Goal: Task Accomplishment & Management: Manage account settings

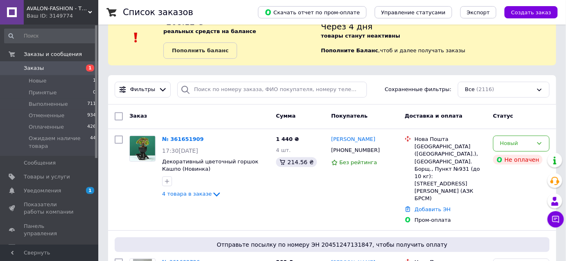
scroll to position [37, 0]
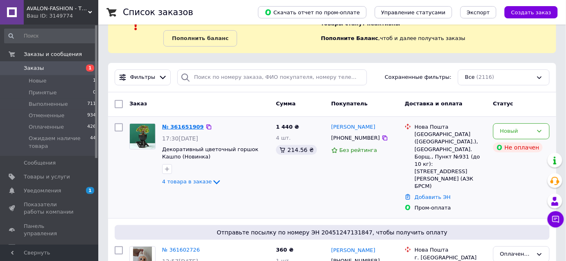
click at [187, 125] on link "№ 361651909" at bounding box center [183, 127] width 42 height 6
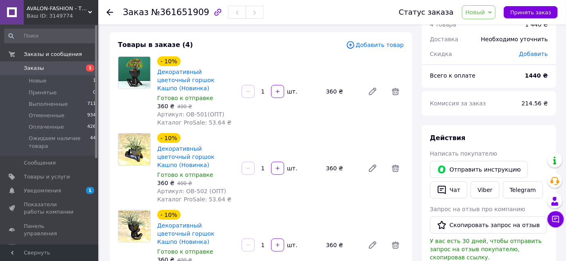
scroll to position [37, 0]
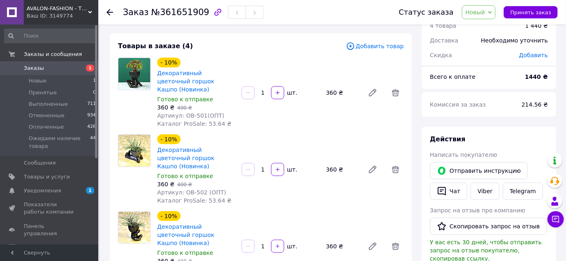
click at [34, 70] on span "Заказы" at bounding box center [34, 68] width 20 height 7
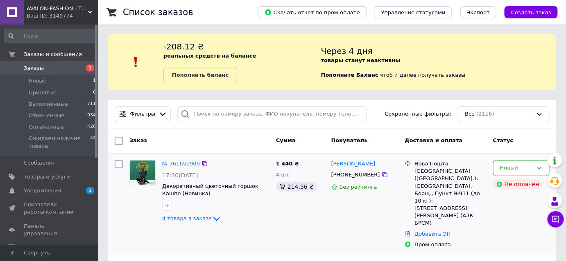
scroll to position [37, 0]
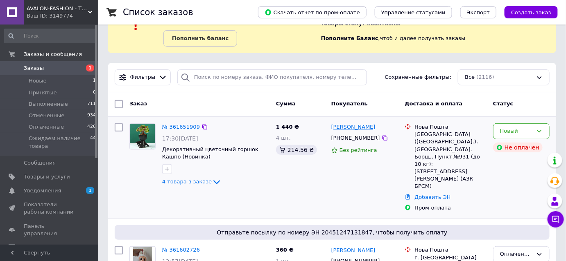
click at [348, 127] on link "[PERSON_NAME]" at bounding box center [353, 128] width 44 height 8
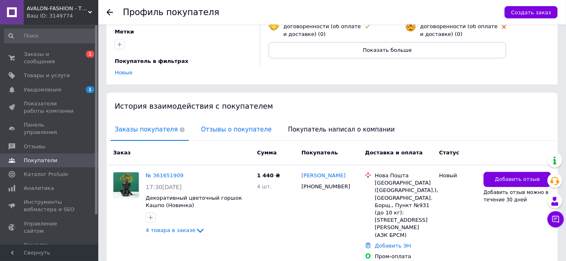
click at [221, 119] on span "Отзывы о покупателе" at bounding box center [236, 129] width 79 height 21
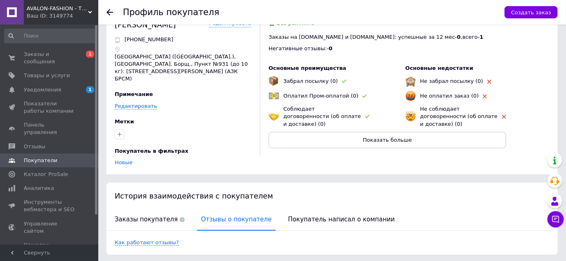
scroll to position [32, 0]
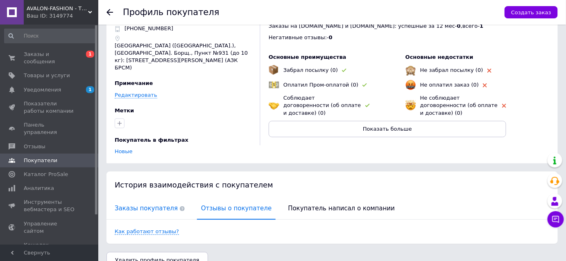
click at [143, 198] on span "Заказы покупателя" at bounding box center [149, 208] width 78 height 21
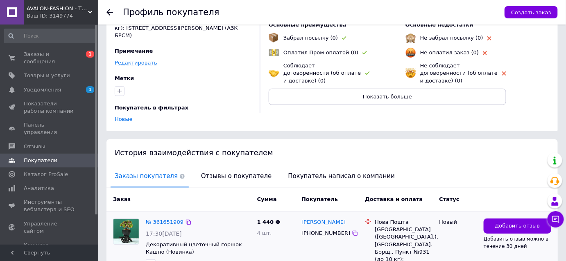
scroll to position [112, 0]
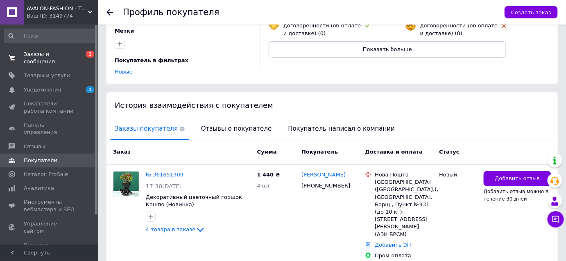
click at [58, 52] on span "Заказы и сообщения" at bounding box center [50, 58] width 52 height 15
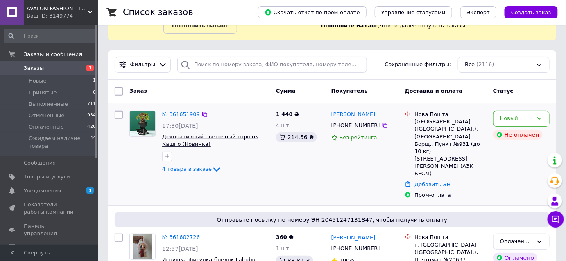
scroll to position [37, 0]
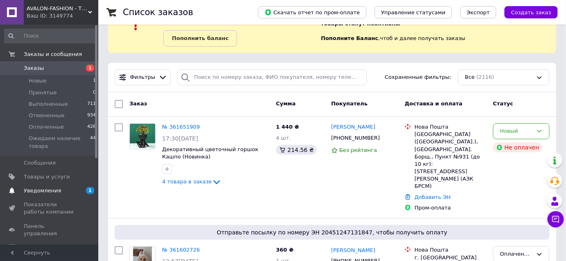
click at [54, 192] on span "Уведомления" at bounding box center [42, 190] width 37 height 7
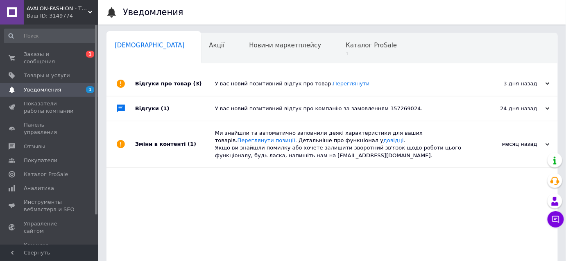
click at [240, 83] on div "У вас новий позитивний відгук про товар. Переглянути" at bounding box center [341, 83] width 252 height 7
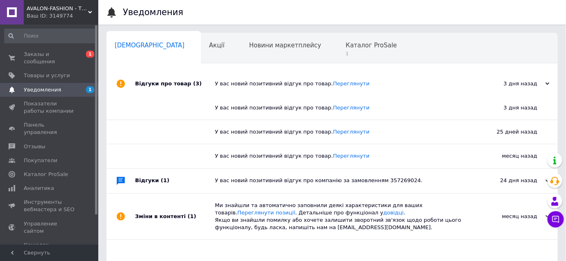
click at [240, 83] on div "У вас новий позитивний відгук про товар. Переглянути" at bounding box center [341, 83] width 252 height 7
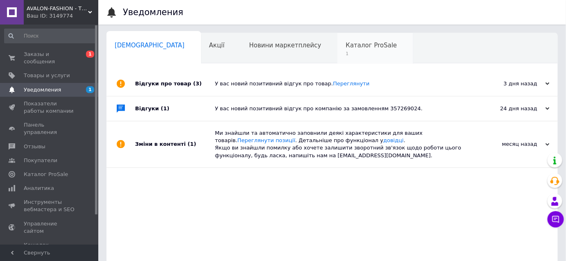
click at [345, 45] on span "Каталог ProSale" at bounding box center [370, 45] width 51 height 7
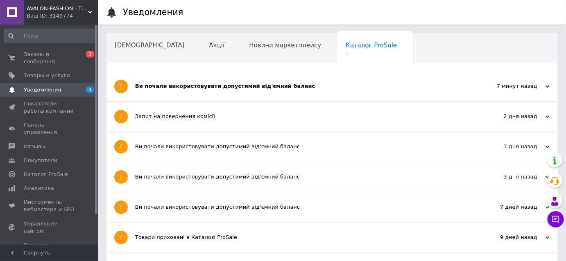
click at [223, 88] on div "Ви почали використовувати допустимий від'ємний баланс" at bounding box center [301, 86] width 332 height 7
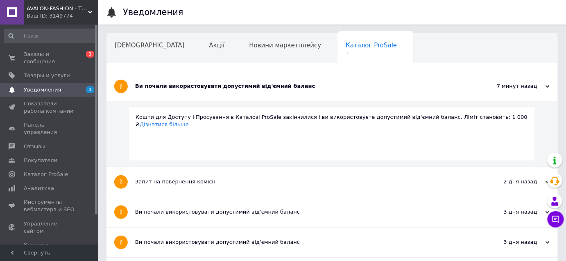
click at [223, 88] on div "Ви почали використовувати допустимий від'ємний баланс" at bounding box center [301, 86] width 332 height 7
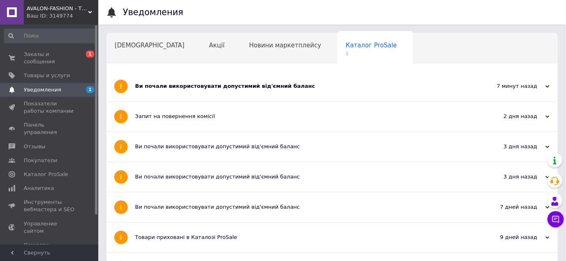
click at [224, 89] on div "Ви почали використовувати допустимий від'ємний баланс" at bounding box center [301, 86] width 332 height 7
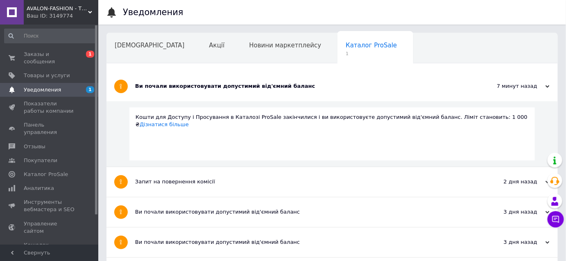
click at [225, 89] on div "Ви почали використовувати допустимий від'ємний баланс" at bounding box center [301, 86] width 332 height 7
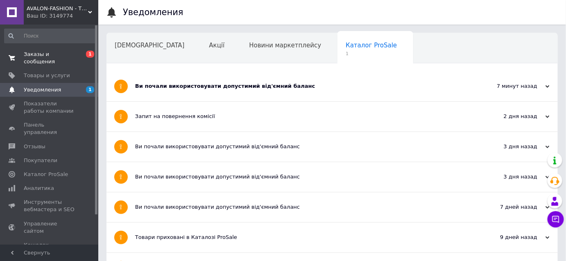
click at [64, 59] on link "Заказы и сообщения 0 1" at bounding box center [50, 57] width 101 height 21
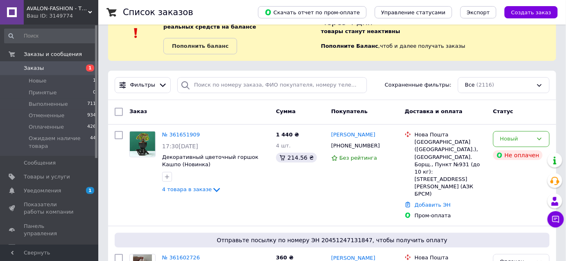
scroll to position [37, 0]
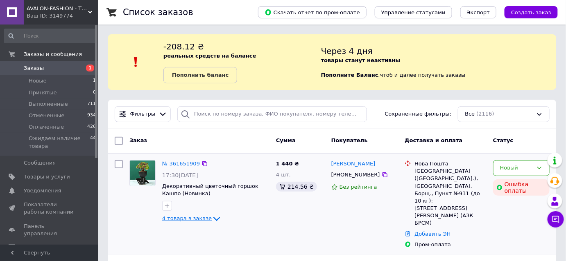
click at [213, 219] on icon at bounding box center [216, 220] width 7 height 4
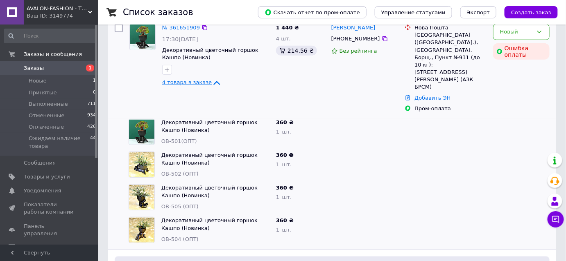
scroll to position [149, 0]
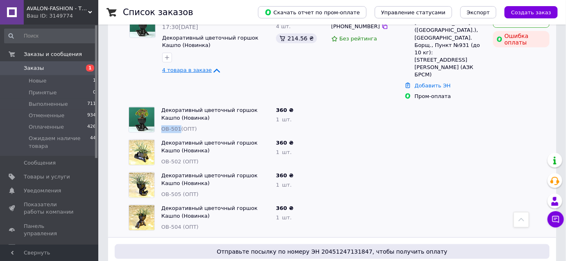
drag, startPoint x: 179, startPoint y: 106, endPoint x: 161, endPoint y: 106, distance: 18.0
click at [161, 126] on span "OB-501(ОПТ)" at bounding box center [179, 129] width 36 height 6
copy span "OB-501"
click at [330, 169] on div at bounding box center [365, 185] width 74 height 33
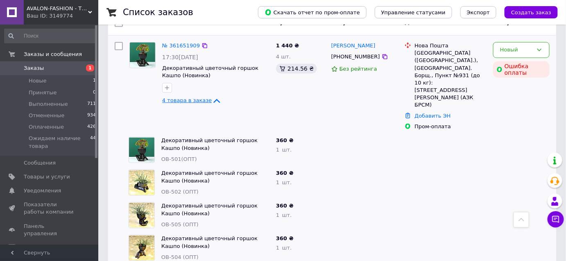
scroll to position [74, 0]
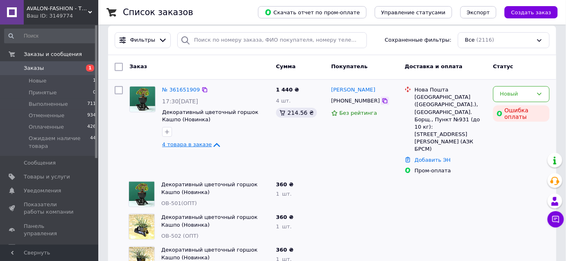
click at [382, 100] on icon at bounding box center [384, 101] width 5 height 5
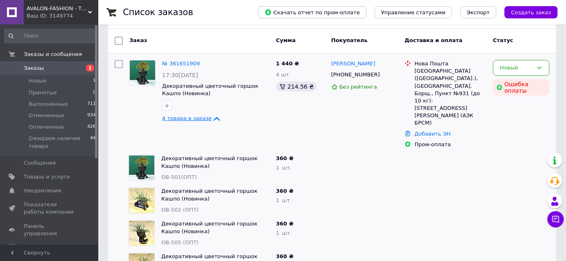
scroll to position [111, 0]
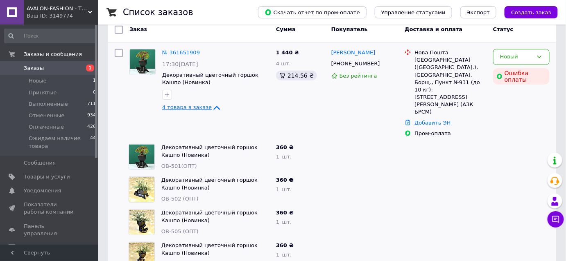
click at [34, 65] on span "Заказы" at bounding box center [34, 68] width 20 height 7
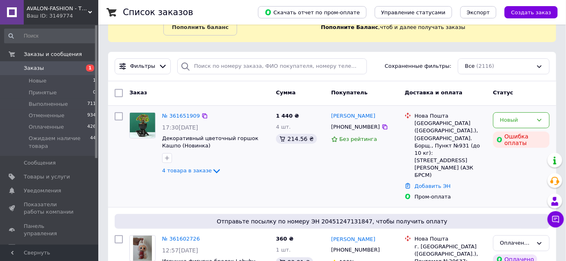
scroll to position [37, 0]
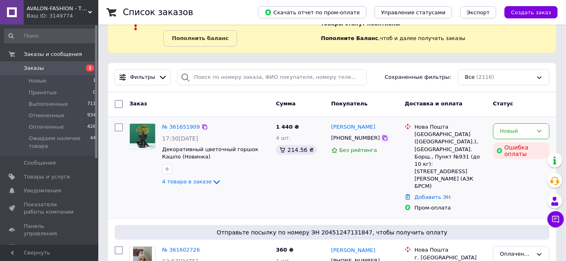
click at [381, 135] on icon at bounding box center [384, 138] width 7 height 7
drag, startPoint x: 192, startPoint y: 155, endPoint x: 163, endPoint y: 152, distance: 29.3
click at [163, 152] on span "Декоративный цветочный горшок Кашпо (Новинка)" at bounding box center [215, 153] width 107 height 15
drag, startPoint x: 169, startPoint y: 152, endPoint x: 197, endPoint y: 161, distance: 30.2
click at [197, 162] on div "№ 361651909 17:30, 12.09.2025 Декоративный цветочный горшок Кашпо (Новинка) 4 т…" at bounding box center [216, 155] width 114 height 70
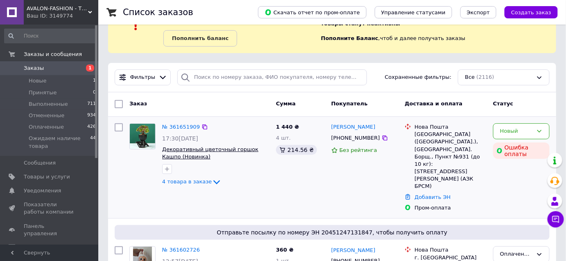
click at [193, 147] on span "Декоративный цветочный горшок Кашпо (Новинка)" at bounding box center [210, 153] width 96 height 14
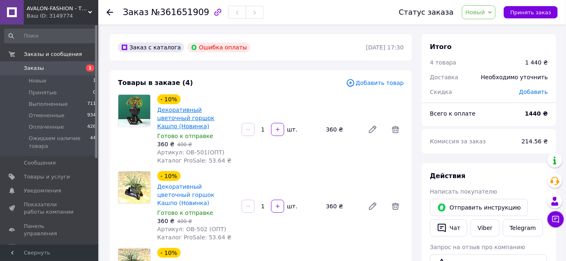
click at [205, 111] on link "Декоративный цветочный горшок Кашпо (Новинка)" at bounding box center [185, 118] width 57 height 23
click at [54, 64] on link "Заказы 1" at bounding box center [50, 68] width 101 height 14
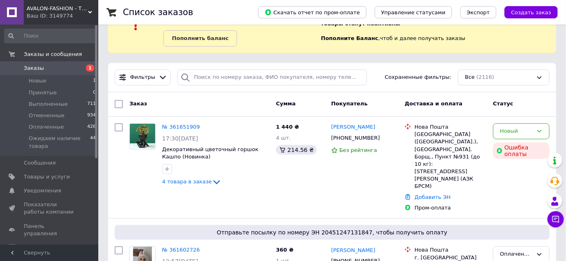
scroll to position [74, 0]
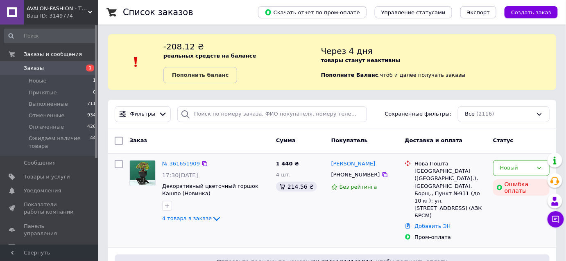
scroll to position [74, 0]
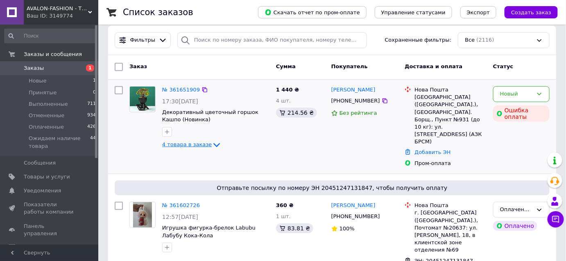
click at [212, 144] on icon at bounding box center [217, 145] width 10 height 10
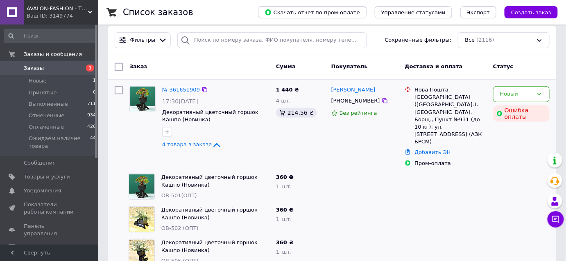
drag, startPoint x: 212, startPoint y: 144, endPoint x: 218, endPoint y: 144, distance: 6.2
click at [212, 144] on icon at bounding box center [217, 145] width 10 height 10
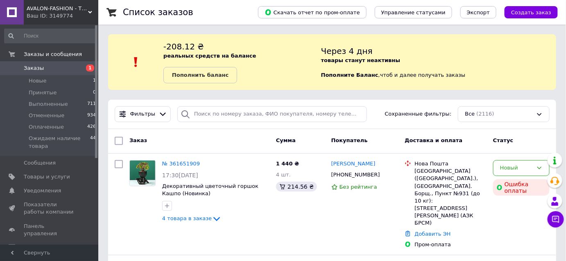
scroll to position [74, 0]
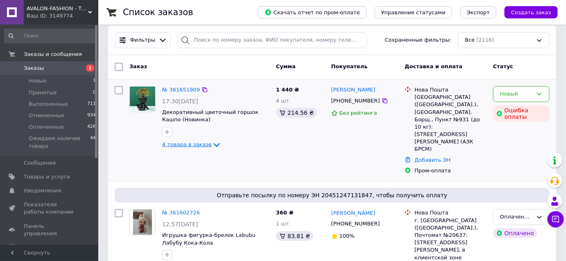
click at [213, 145] on icon at bounding box center [216, 146] width 7 height 4
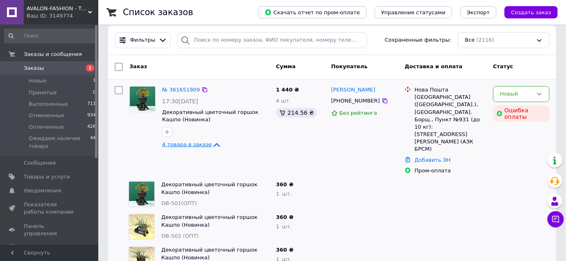
click at [214, 145] on icon at bounding box center [217, 145] width 7 height 4
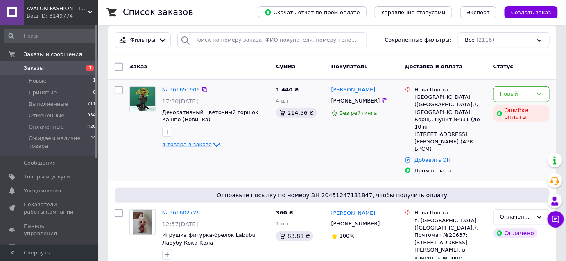
click at [212, 144] on icon at bounding box center [217, 145] width 10 height 10
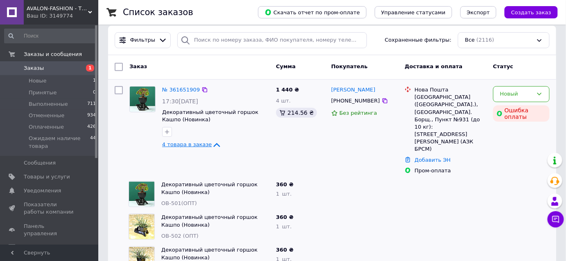
click at [214, 144] on icon at bounding box center [217, 145] width 7 height 4
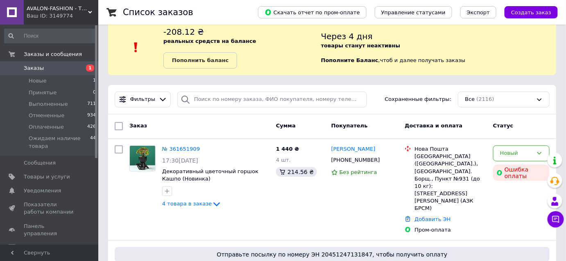
scroll to position [37, 0]
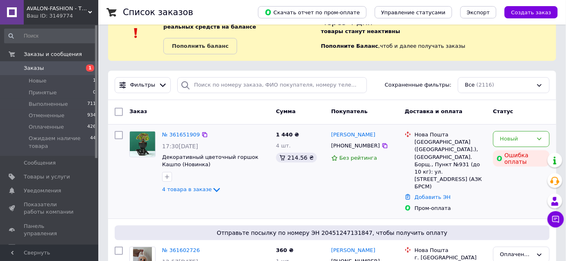
scroll to position [37, 0]
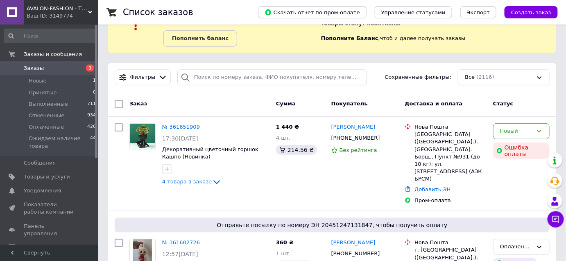
click at [42, 71] on span "Заказы" at bounding box center [50, 68] width 52 height 7
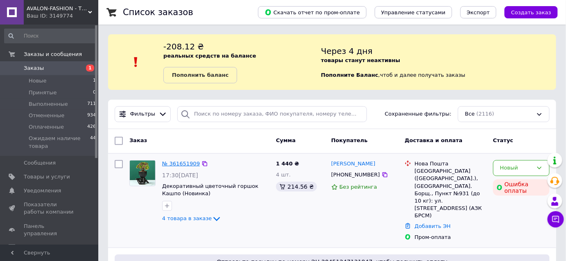
click at [184, 165] on link "№ 361651909" at bounding box center [181, 164] width 38 height 6
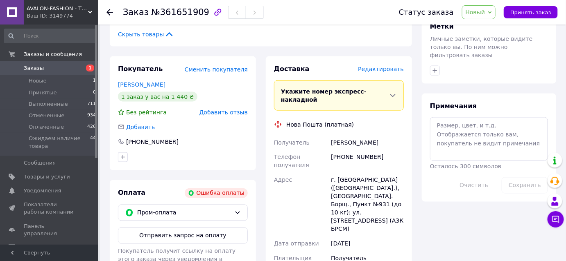
scroll to position [483, 0]
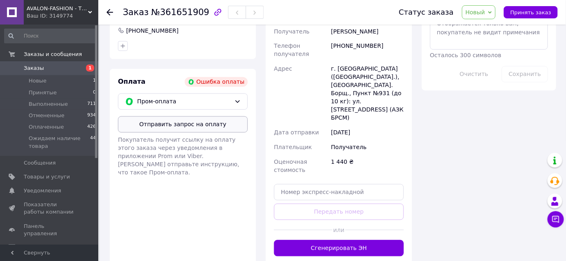
click at [175, 117] on button "Отправить запрос на оплату" at bounding box center [183, 125] width 130 height 16
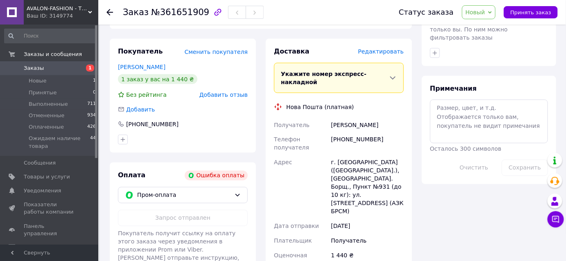
scroll to position [372, 0]
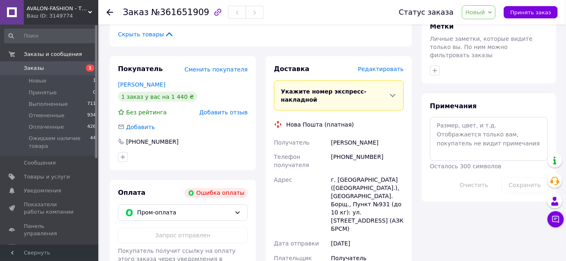
click at [56, 70] on span "Заказы" at bounding box center [50, 68] width 52 height 7
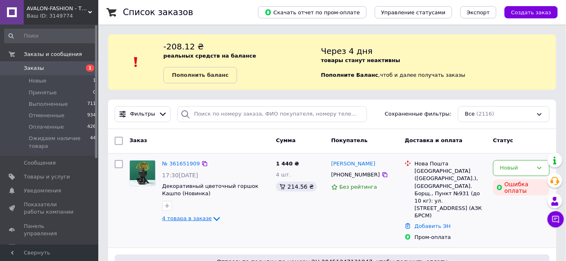
click at [212, 218] on icon at bounding box center [217, 219] width 10 height 10
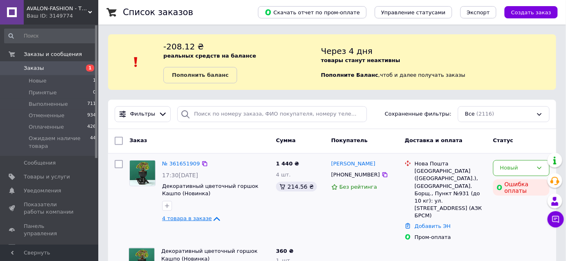
scroll to position [37, 0]
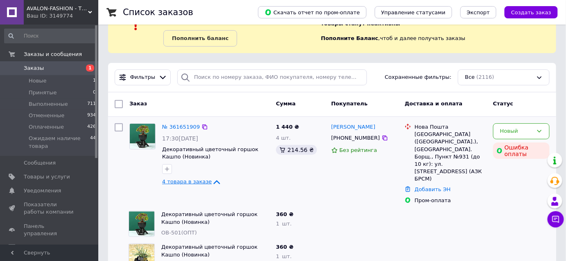
click at [212, 181] on icon at bounding box center [217, 183] width 10 height 10
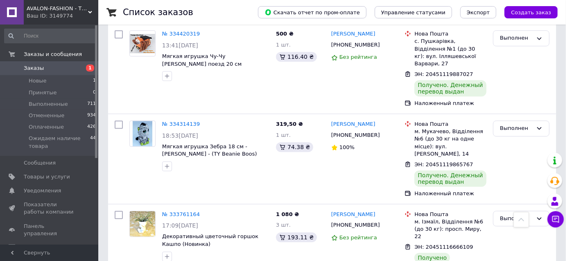
scroll to position [7996, 0]
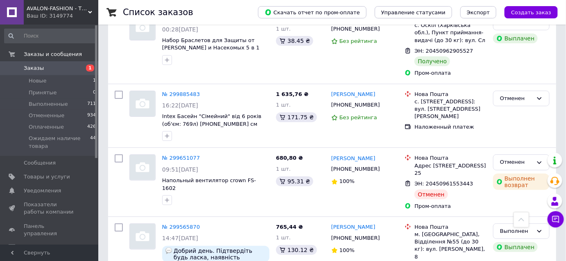
scroll to position [7412, 0]
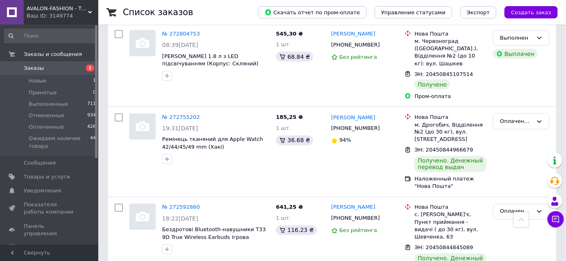
scroll to position [7772, 0]
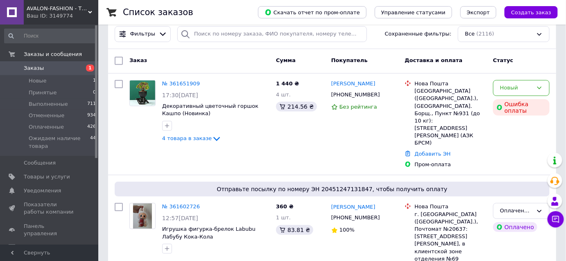
scroll to position [37, 0]
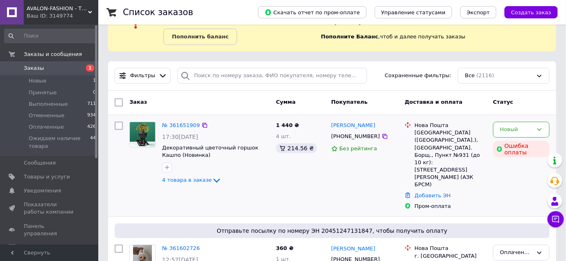
scroll to position [37, 0]
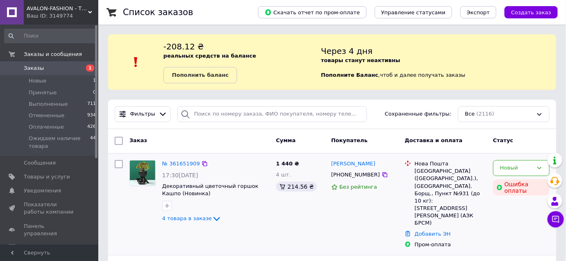
scroll to position [37, 0]
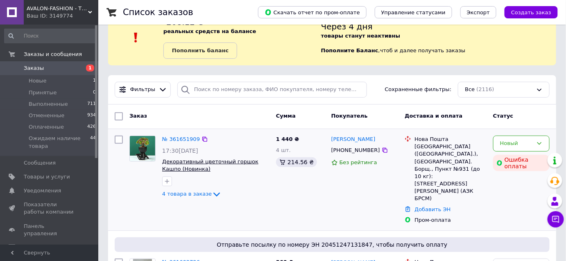
scroll to position [37, 0]
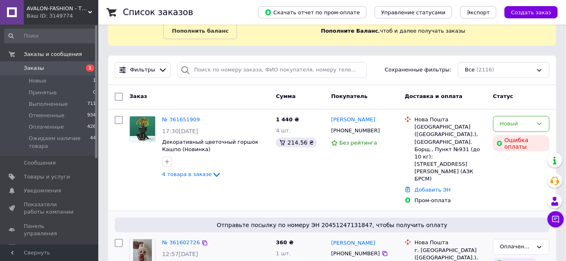
scroll to position [37, 0]
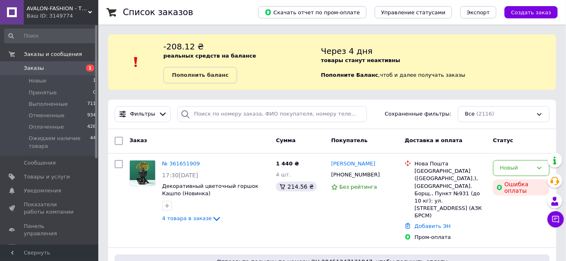
click at [45, 70] on span "Заказы" at bounding box center [50, 68] width 52 height 7
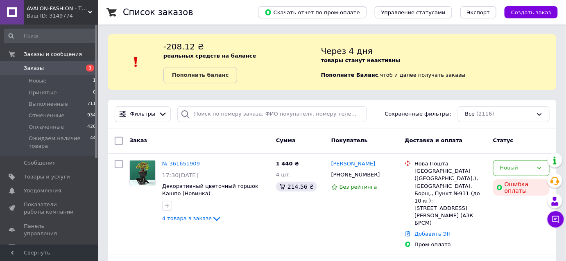
scroll to position [74, 0]
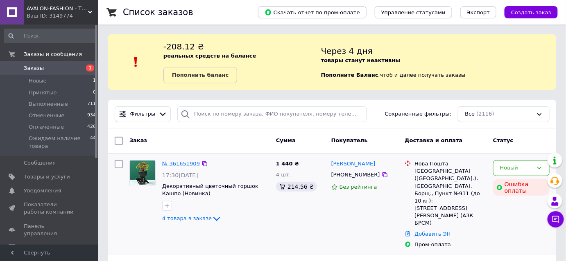
click at [177, 162] on link "№ 361651909" at bounding box center [181, 164] width 38 height 6
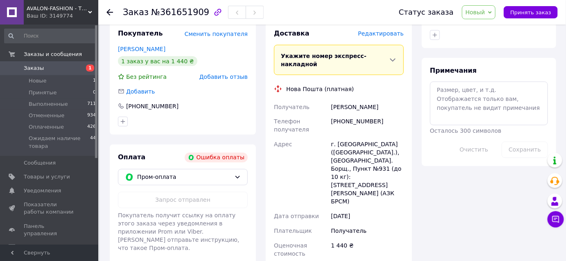
scroll to position [446, 0]
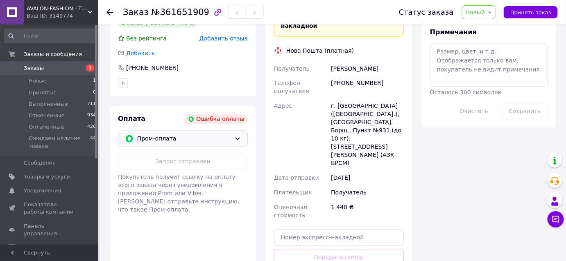
click at [231, 131] on div "Пром-оплата" at bounding box center [183, 139] width 130 height 16
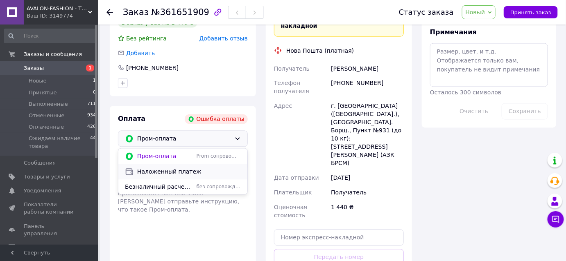
click at [178, 168] on span "Наложенный платеж" at bounding box center [189, 172] width 104 height 8
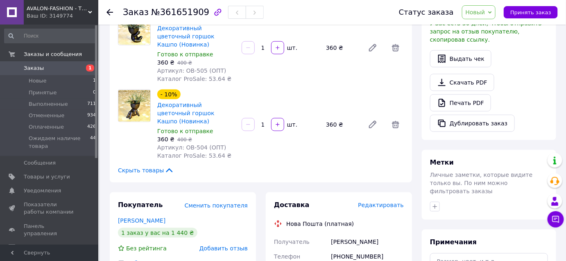
scroll to position [186, 0]
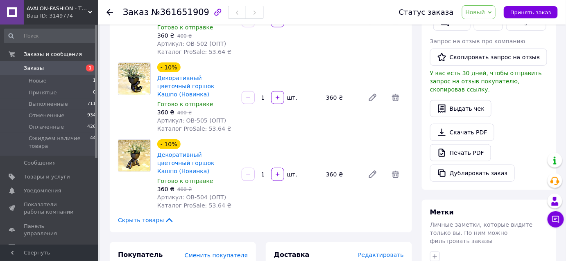
click at [484, 11] on span "Новый" at bounding box center [475, 12] width 20 height 7
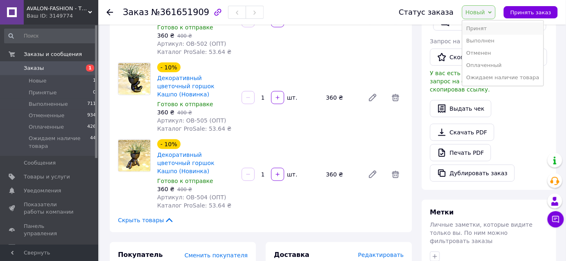
click at [480, 25] on li "Принят" at bounding box center [502, 29] width 81 height 12
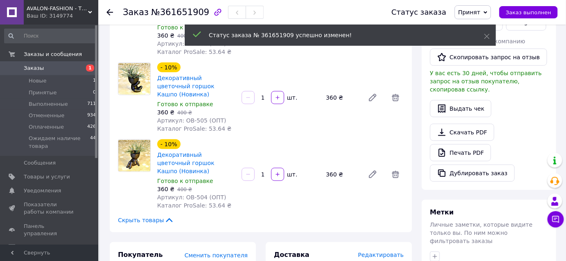
click at [32, 67] on span "Заказы" at bounding box center [34, 68] width 20 height 7
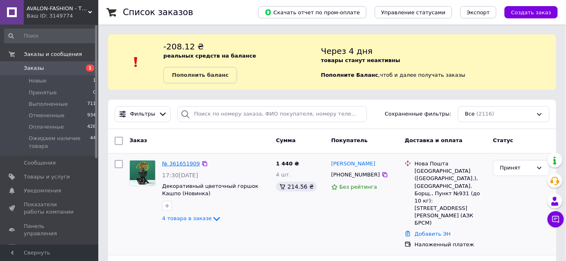
click at [180, 163] on link "№ 361651909" at bounding box center [181, 164] width 38 height 6
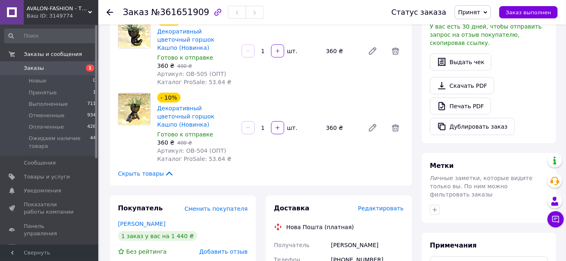
scroll to position [297, 0]
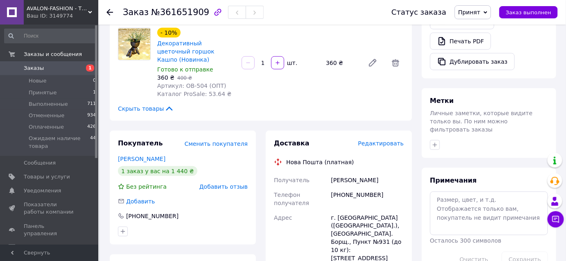
drag, startPoint x: 375, startPoint y: 149, endPoint x: 330, endPoint y: 149, distance: 45.4
click at [330, 173] on div "Танасевич Вита" at bounding box center [367, 180] width 76 height 15
click at [359, 188] on div "[PHONE_NUMBER]" at bounding box center [367, 199] width 76 height 23
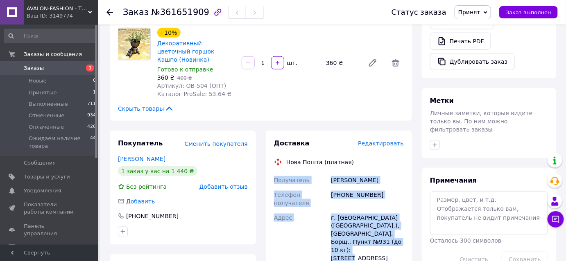
drag, startPoint x: 355, startPoint y: 217, endPoint x: 273, endPoint y: 148, distance: 107.8
copy div "Получатель Танасевич Вита Телефон получателя +380637596949 Адрес г. Киев (Киевс…"
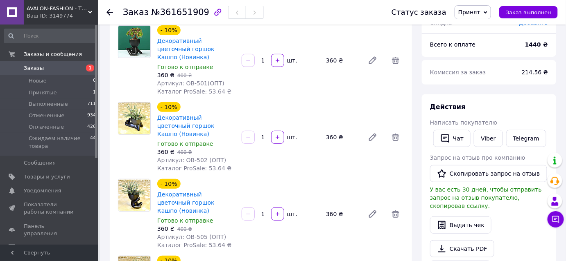
scroll to position [0, 0]
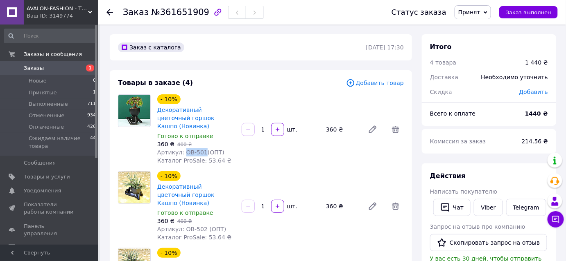
drag, startPoint x: 201, startPoint y: 143, endPoint x: 182, endPoint y: 144, distance: 18.5
click at [182, 149] on span "Артикул: OB-501(ОПТ)" at bounding box center [190, 152] width 67 height 7
copy span "OB-501"
click at [200, 112] on link "Декоративный цветочный горшок Кашпо (Новинка)" at bounding box center [185, 118] width 57 height 23
click at [229, 156] on div "- 10% Декоративный цветочный горшок Кашпо (Новинка) Готово к отправке 360 ₴   4…" at bounding box center [196, 130] width 84 height 74
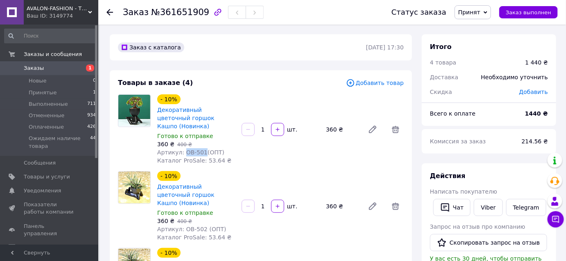
drag, startPoint x: 200, startPoint y: 142, endPoint x: 182, endPoint y: 145, distance: 18.2
click at [182, 149] on span "Артикул: OB-501(ОПТ)" at bounding box center [190, 152] width 67 height 7
copy span "OB-501"
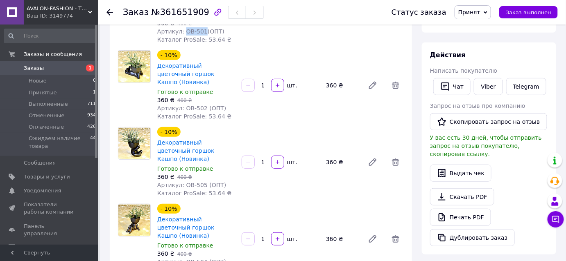
scroll to position [37, 0]
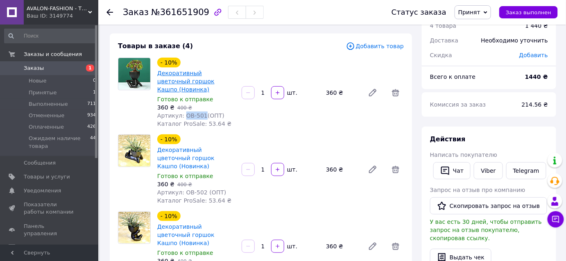
click at [204, 73] on link "Декоративный цветочный горшок Кашпо (Новинка)" at bounding box center [185, 81] width 57 height 23
click at [196, 147] on link "Декоративный цветочный горшок Кашпо (Новинка)" at bounding box center [185, 158] width 57 height 23
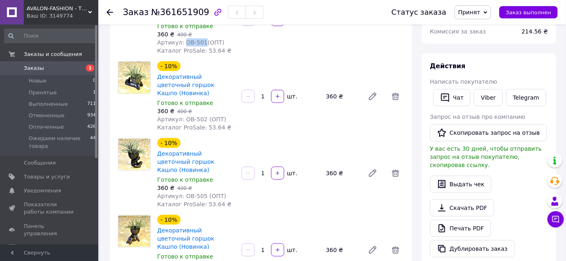
scroll to position [111, 0]
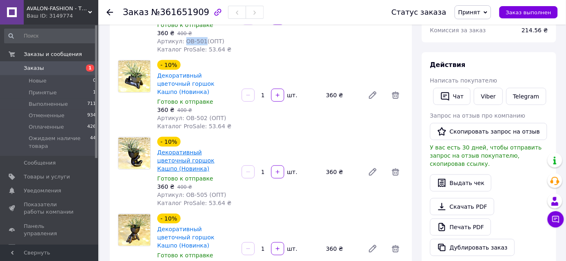
click at [204, 149] on link "Декоративный цветочный горшок Кашпо (Новинка)" at bounding box center [185, 160] width 57 height 23
click at [195, 226] on link "Декоративный цветочный горшок Кашпо (Новинка)" at bounding box center [185, 237] width 57 height 23
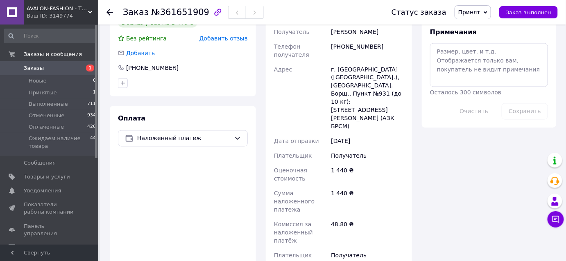
scroll to position [521, 0]
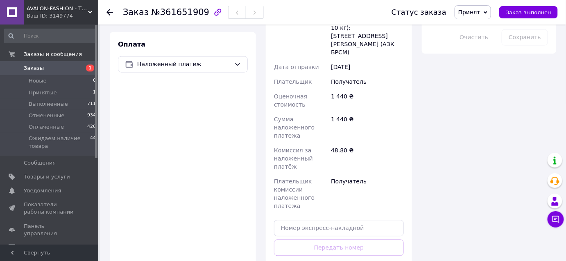
click at [41, 70] on span "Заказы" at bounding box center [50, 68] width 52 height 7
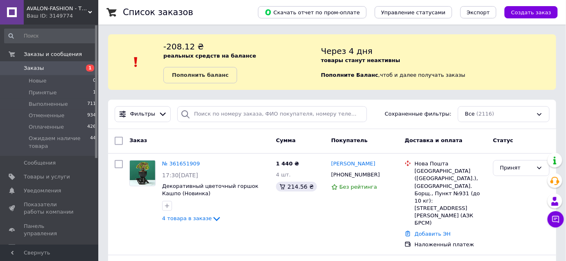
click at [42, 71] on span "Заказы" at bounding box center [50, 68] width 52 height 7
click at [47, 72] on span "Заказы" at bounding box center [50, 68] width 52 height 7
